Goal: Information Seeking & Learning: Learn about a topic

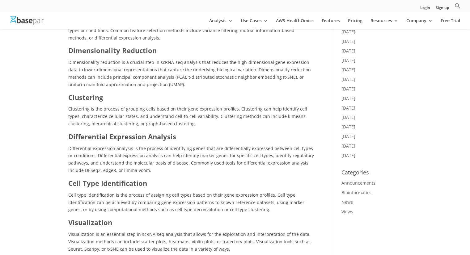
click at [54, 120] on div "A Comprehensive Guide to Analyze Single-Cell RNA Sequencing Data by [PERSON_NAM…" at bounding box center [235, 49] width 470 height 1030
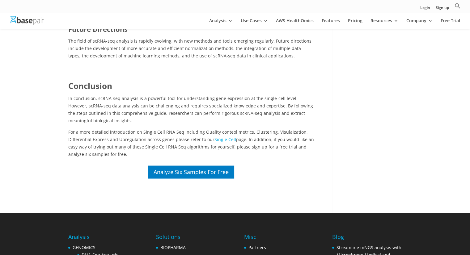
scroll to position [835, 0]
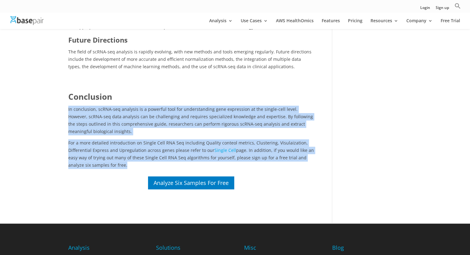
drag, startPoint x: 68, startPoint y: 108, endPoint x: 111, endPoint y: 171, distance: 76.2
click at [111, 171] on div "Conclusion In conclusion, scRNA-seq analysis is a powerful tool for understandi…" at bounding box center [191, 140] width 246 height 99
click at [114, 167] on p "For a more detailed introduction on Single Cell RNA Seq including Quality conte…" at bounding box center [191, 153] width 246 height 29
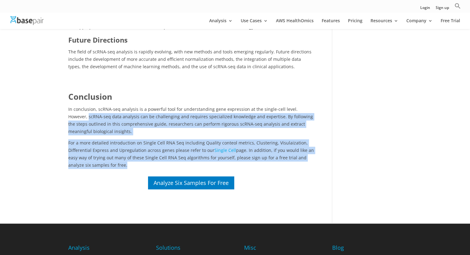
drag, startPoint x: 114, startPoint y: 167, endPoint x: 71, endPoint y: 113, distance: 68.9
click at [71, 113] on div "Conclusion In conclusion, scRNA-seq analysis is a powerful tool for understandi…" at bounding box center [191, 130] width 246 height 78
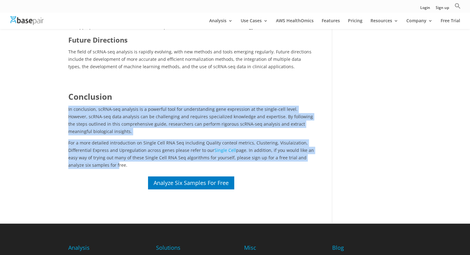
drag, startPoint x: 67, startPoint y: 109, endPoint x: 100, endPoint y: 163, distance: 63.4
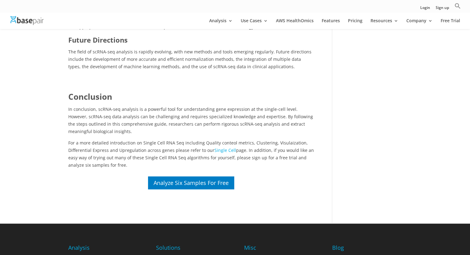
click at [94, 189] on div "Analyze Six Samples For Free" at bounding box center [191, 183] width 246 height 15
